Goal: Transaction & Acquisition: Purchase product/service

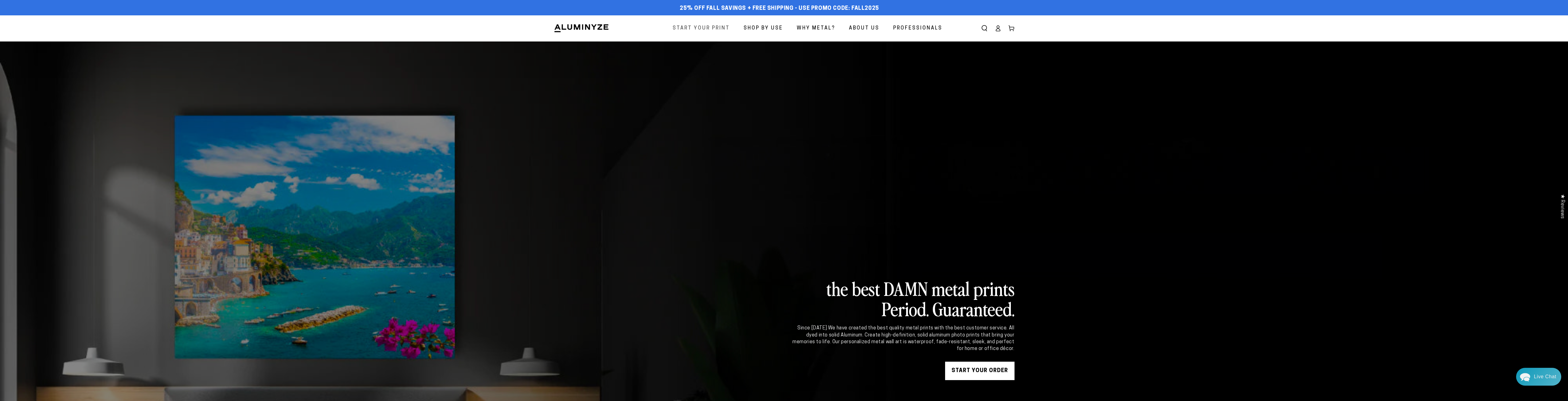
click at [697, 29] on span "Start Your Print" at bounding box center [702, 28] width 57 height 9
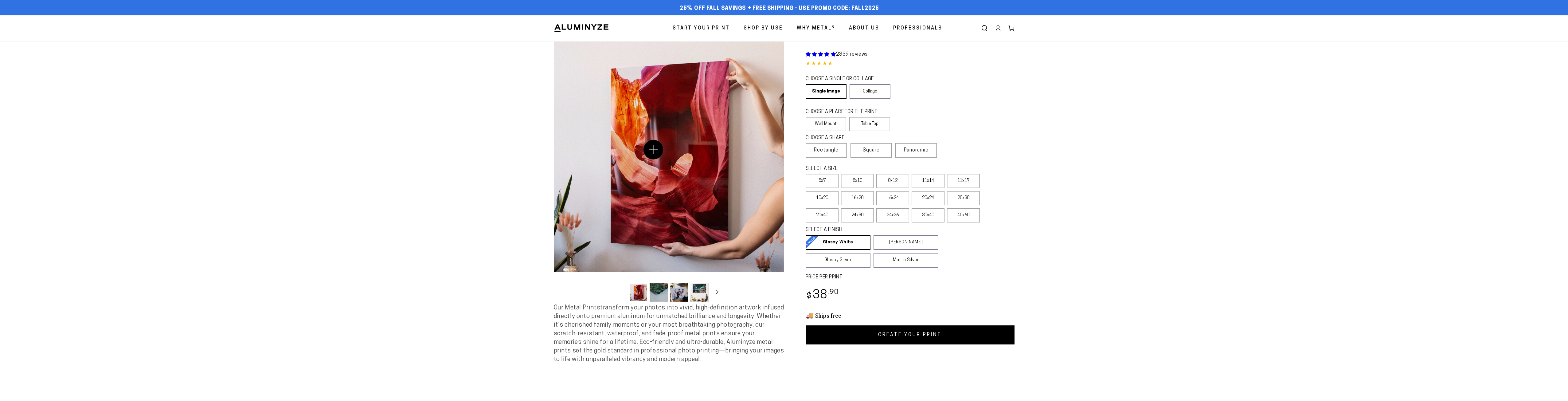
select select "**********"
click at [917, 151] on span "Panoramic" at bounding box center [916, 150] width 24 height 5
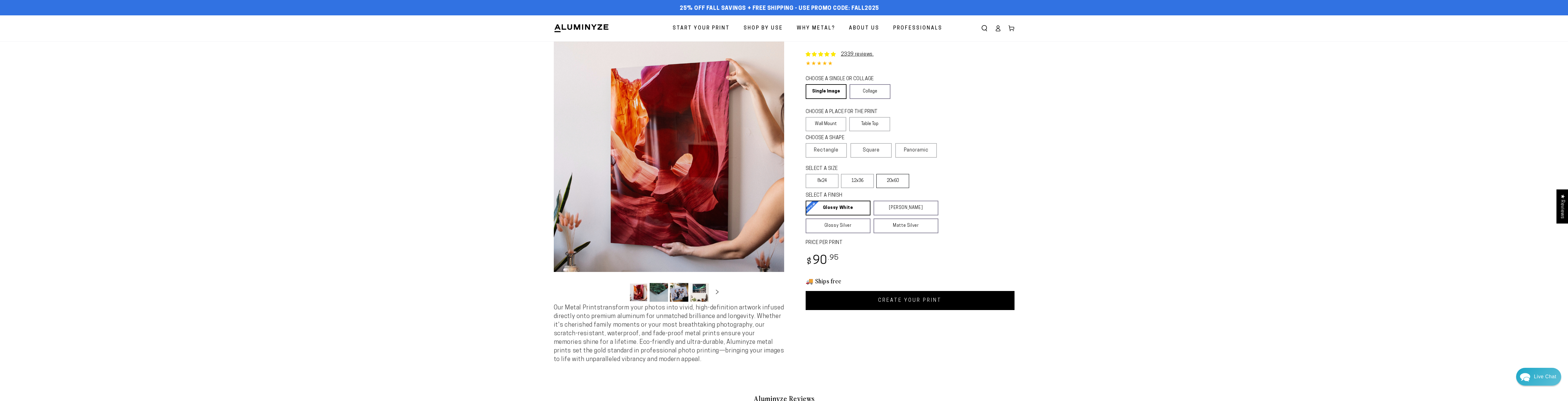
click at [902, 182] on label "20x60" at bounding box center [893, 181] width 33 height 14
click at [883, 93] on link "Collage" at bounding box center [870, 92] width 41 height 15
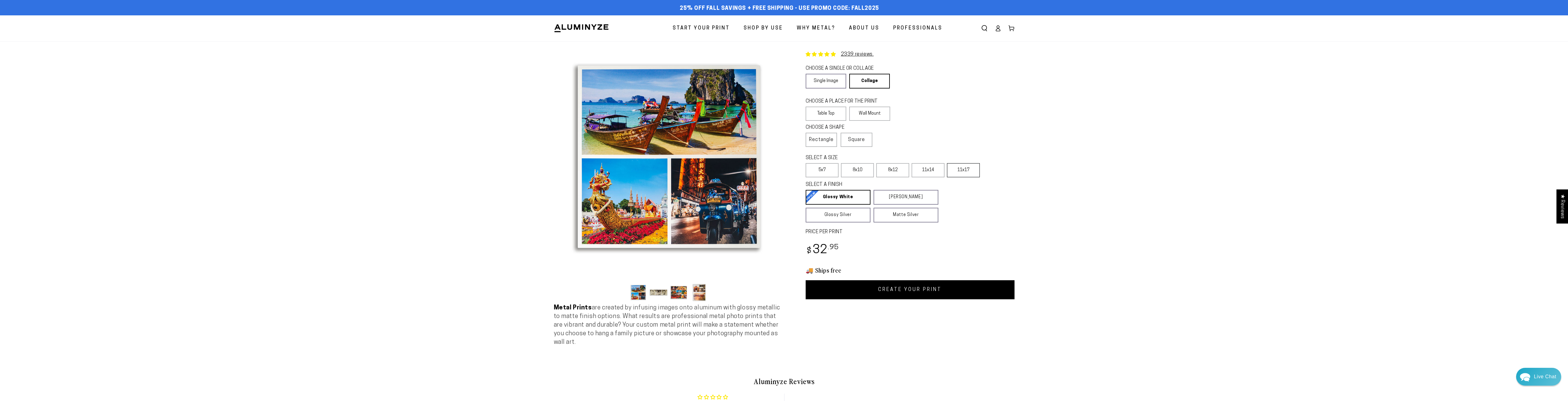
click at [977, 167] on label "11x17" at bounding box center [964, 170] width 33 height 14
click at [681, 196] on button "Open media 1 in modal" at bounding box center [669, 156] width 230 height 230
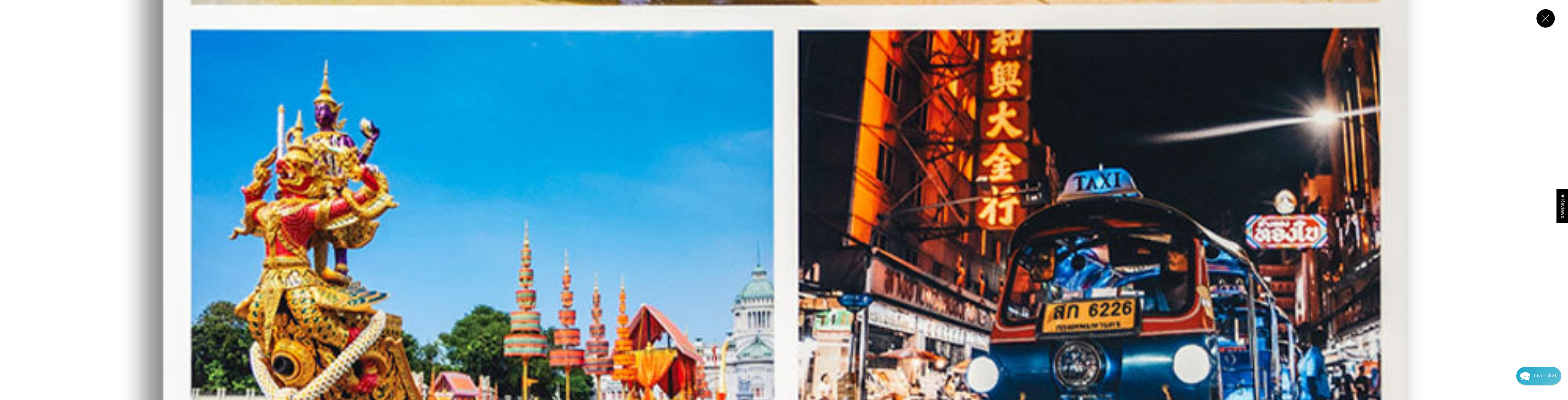
scroll to position [1072, 0]
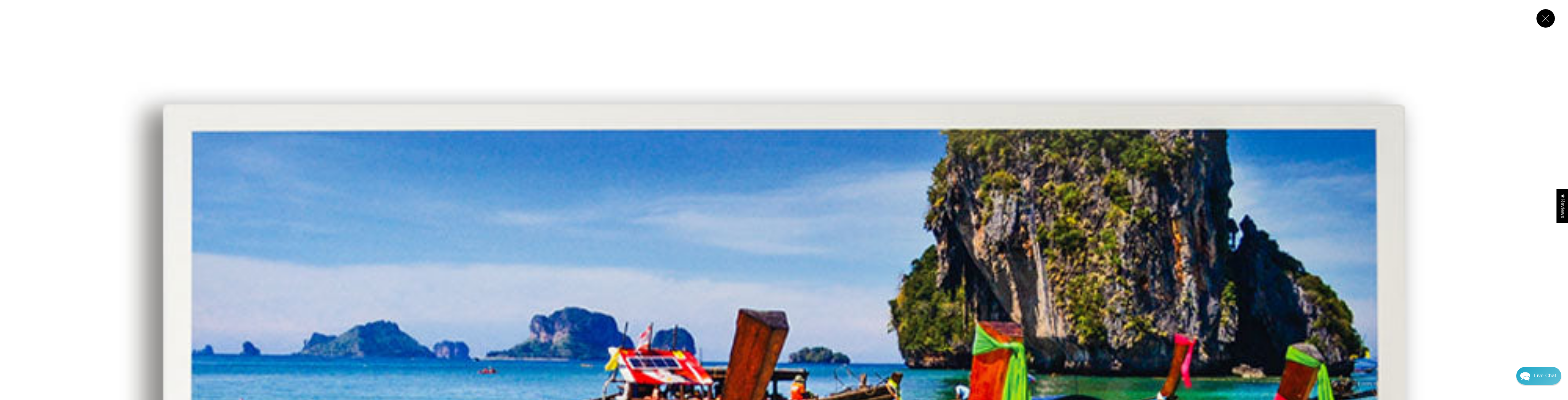
scroll to position [0, 0]
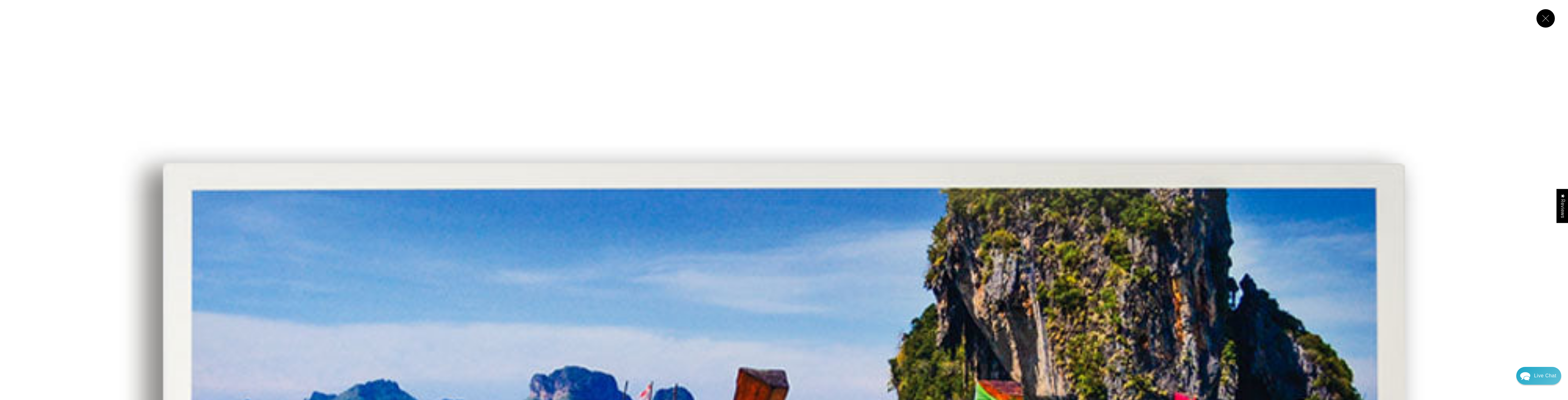
click at [1543, 18] on button "Close" at bounding box center [1545, 18] width 18 height 18
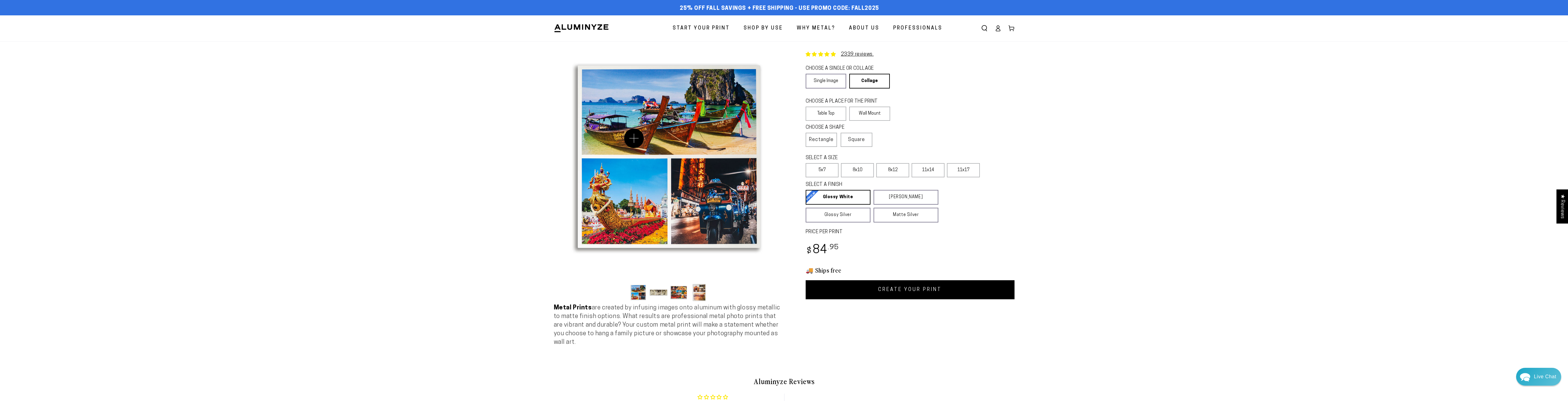
click at [634, 138] on button "Open media 1 in modal" at bounding box center [669, 156] width 230 height 230
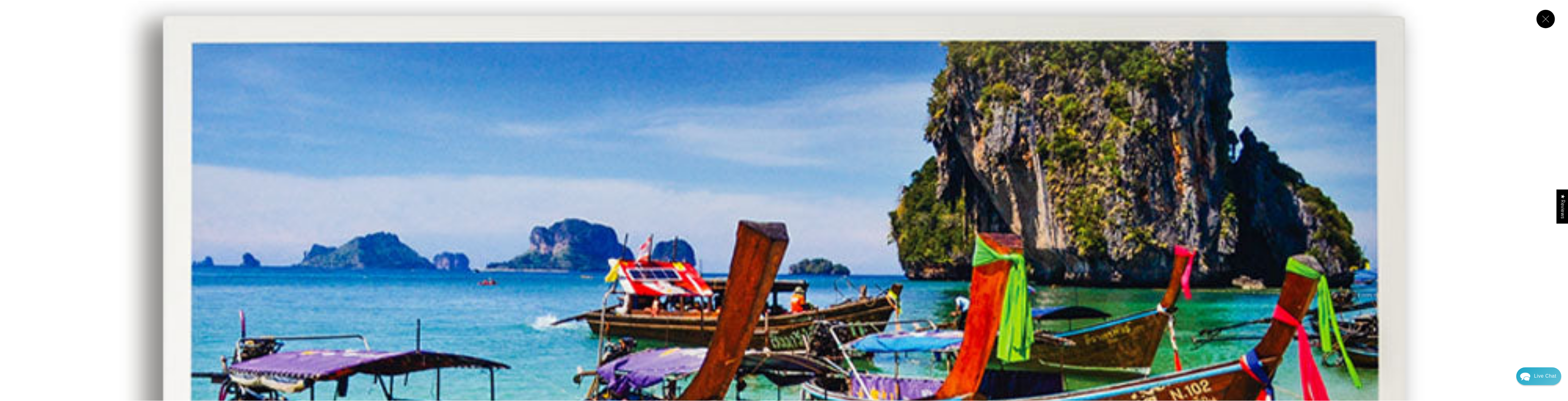
scroll to position [154, 0]
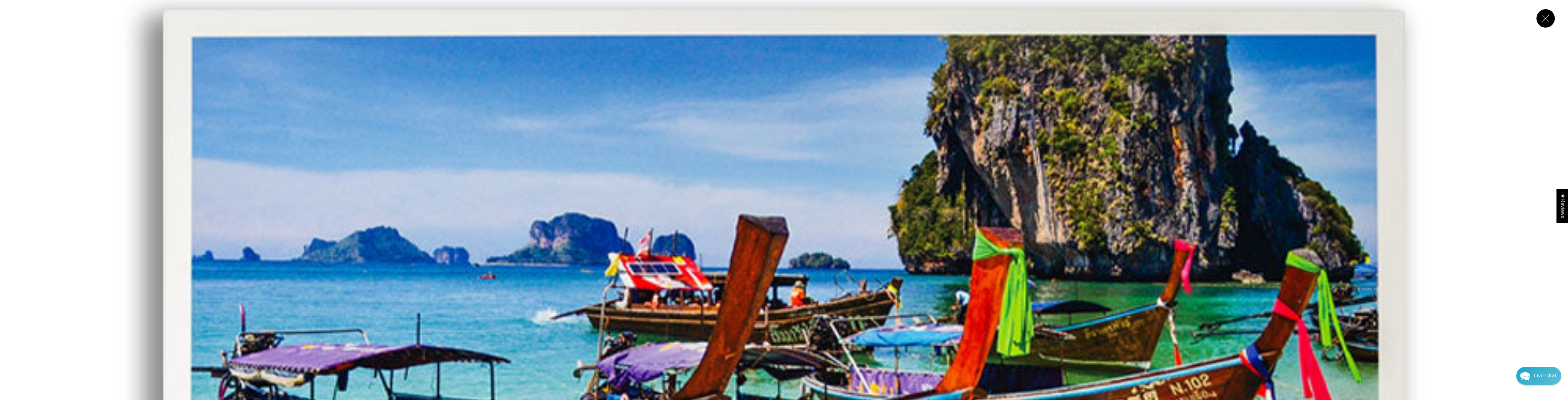
click at [1549, 18] on button "Close" at bounding box center [1545, 18] width 18 height 18
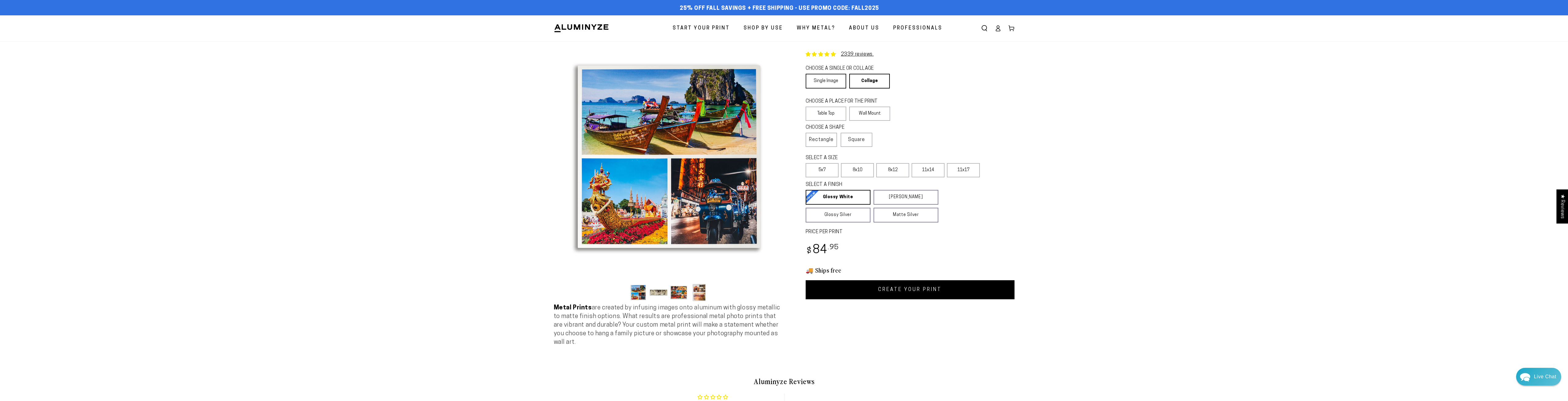
click at [823, 83] on link "Single Image" at bounding box center [826, 81] width 40 height 15
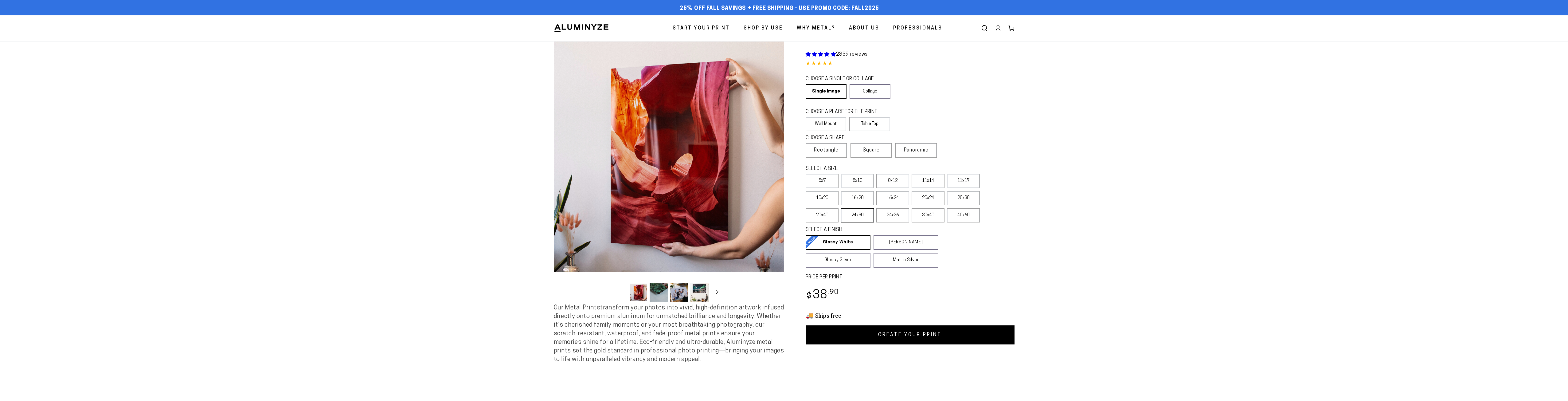
select select "**********"
click at [956, 197] on label "20x30" at bounding box center [964, 198] width 33 height 14
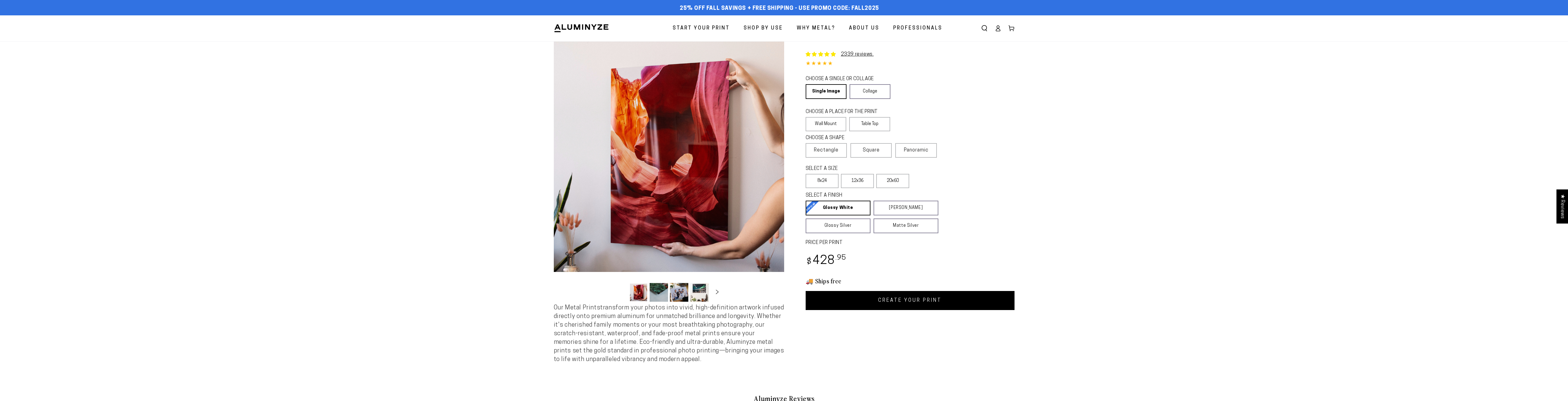
select select "**********"
